Goal: Register for event/course

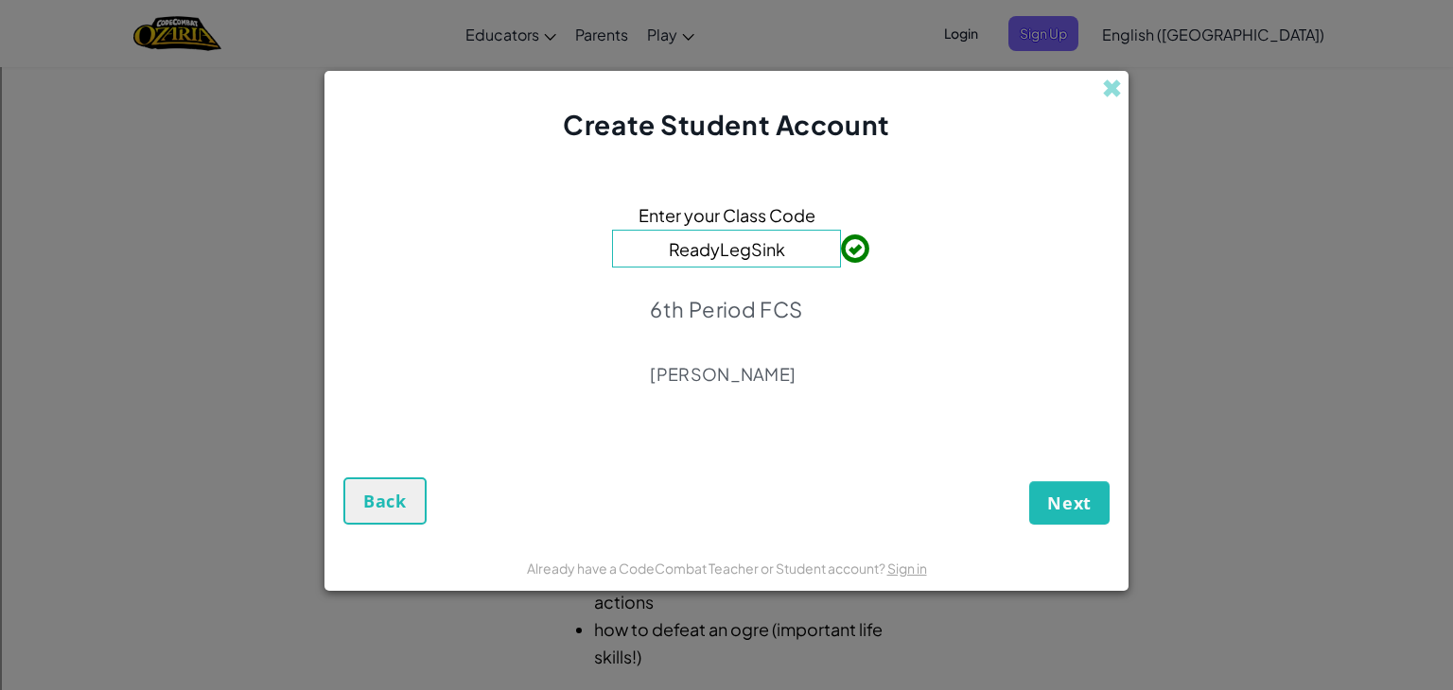
click at [1063, 527] on form "Enter your Class Code ReadyLegSink 6th Period FCS [PERSON_NAME] Next Back" at bounding box center [726, 344] width 804 height 400
click at [1064, 503] on span "Next" at bounding box center [1069, 503] width 44 height 23
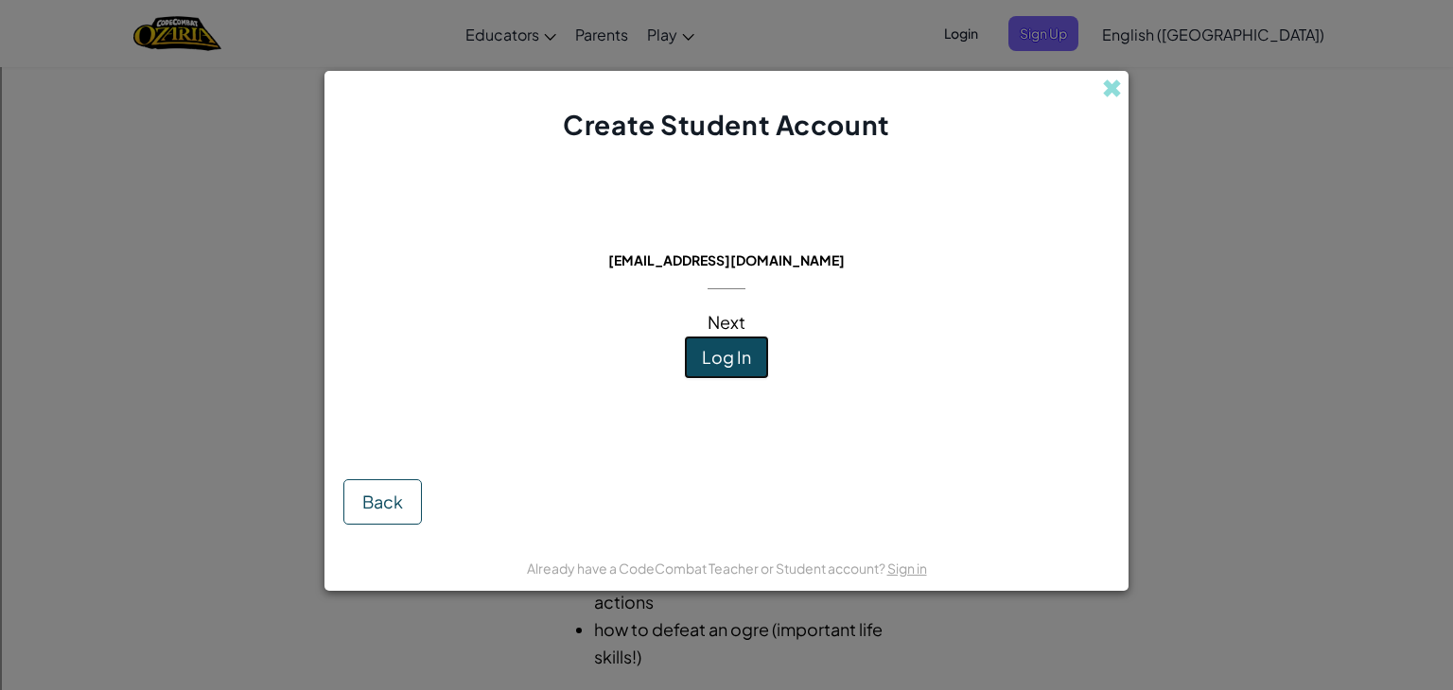
click at [719, 363] on span "Log In" at bounding box center [726, 357] width 49 height 22
